Goal: Task Accomplishment & Management: Manage account settings

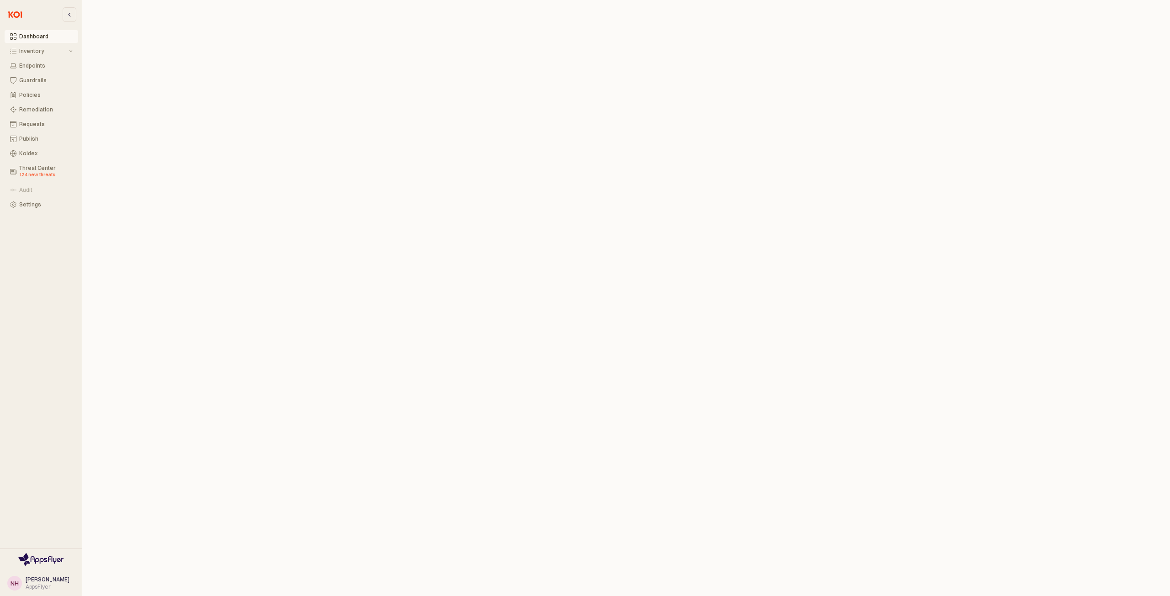
click at [49, 572] on span "[PERSON_NAME]" at bounding box center [48, 579] width 44 height 7
click at [31, 208] on button "Settings" at bounding box center [42, 204] width 74 height 13
click at [46, 584] on div "AppsFlyer" at bounding box center [48, 587] width 44 height 7
click at [22, 206] on div "Settings" at bounding box center [45, 205] width 53 height 6
click at [441, 5] on div "Deployment" at bounding box center [457, 9] width 32 height 11
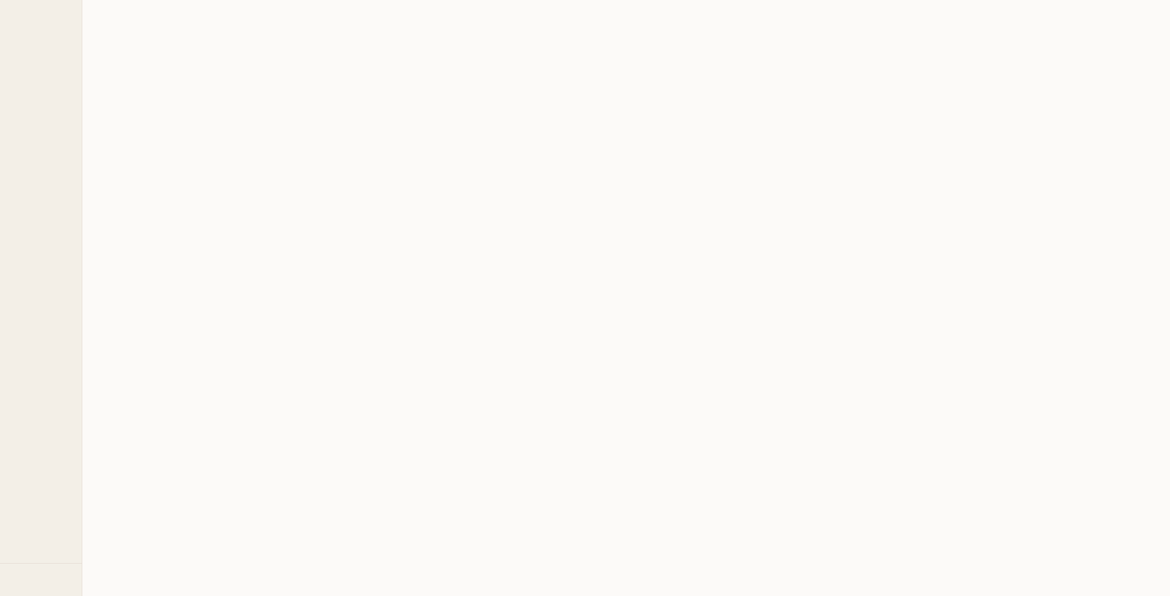
click at [381, 63] on div "App Frame" at bounding box center [626, 298] width 1088 height 596
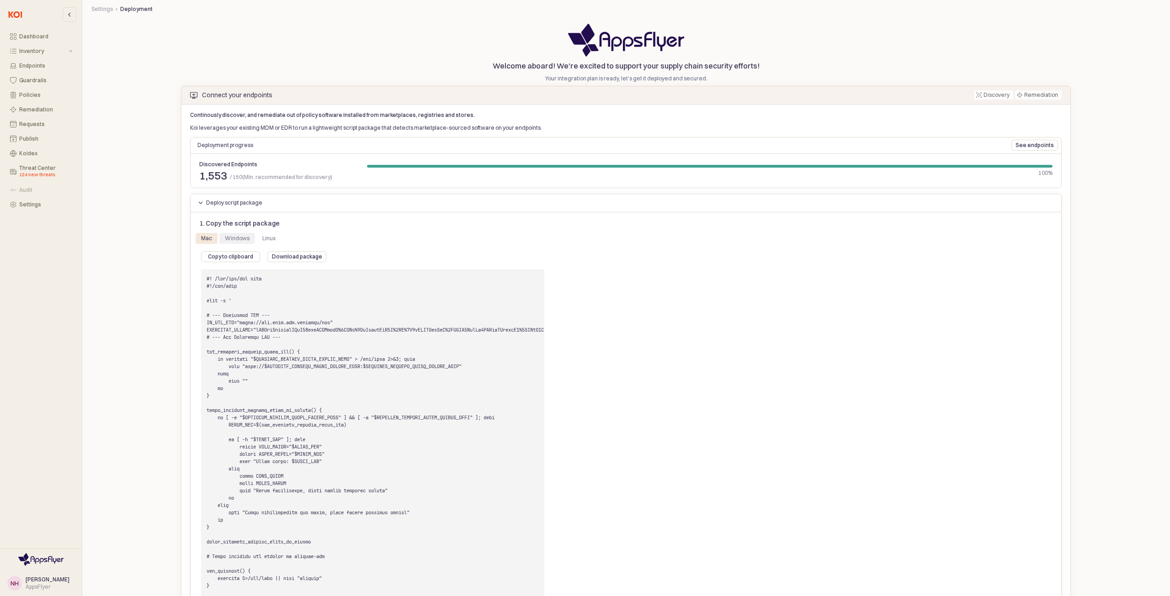
click at [240, 238] on div "Windows" at bounding box center [237, 238] width 25 height 11
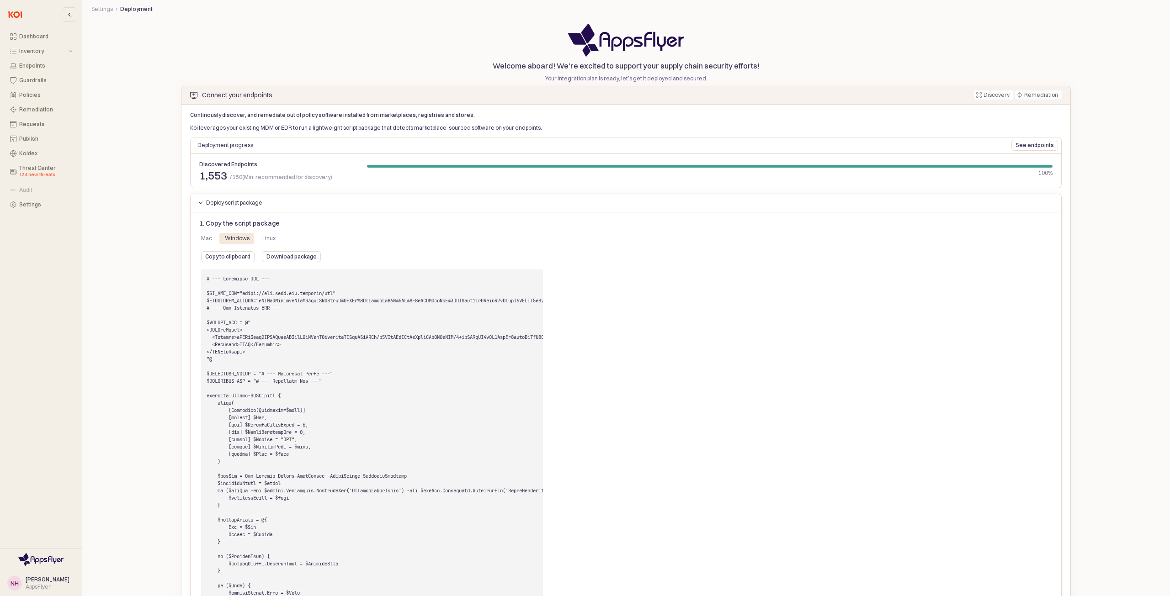
click at [239, 254] on p "Copy to clipboard" at bounding box center [227, 256] width 45 height 7
